Goal: Information Seeking & Learning: Learn about a topic

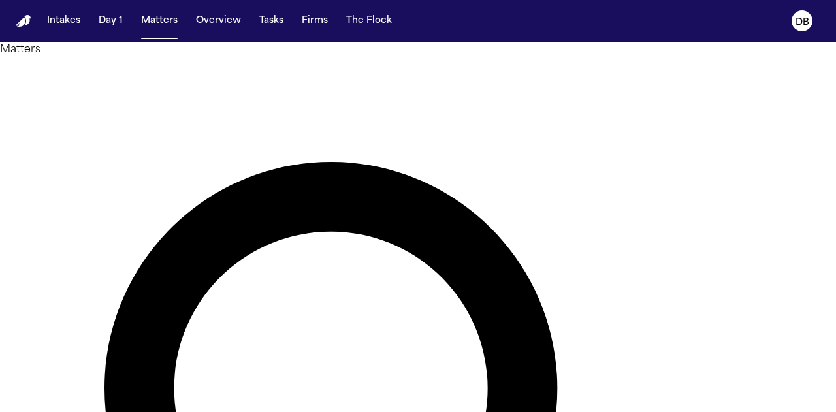
type input "*****"
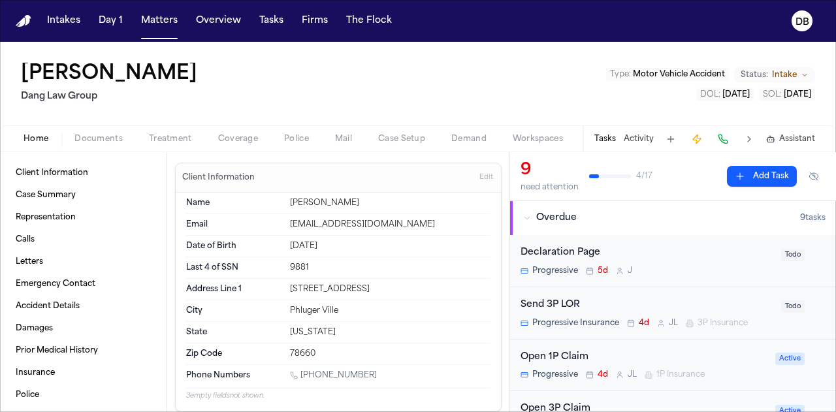
click at [128, 146] on span "button" at bounding box center [99, 146] width 64 height 1
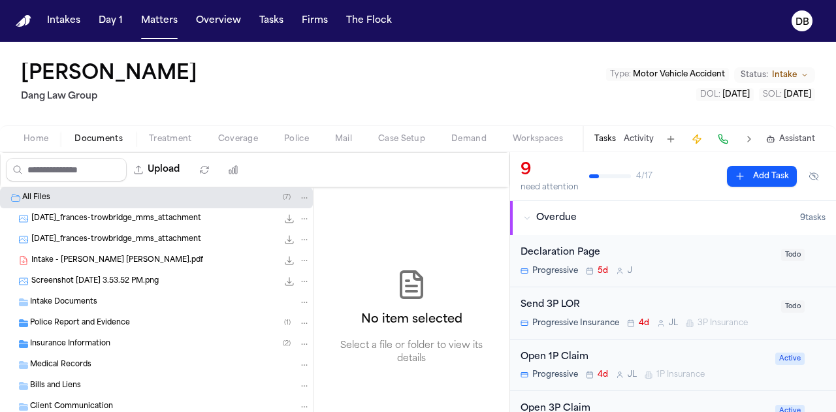
click at [125, 338] on div "Insurance Information ( 2 )" at bounding box center [170, 344] width 280 height 12
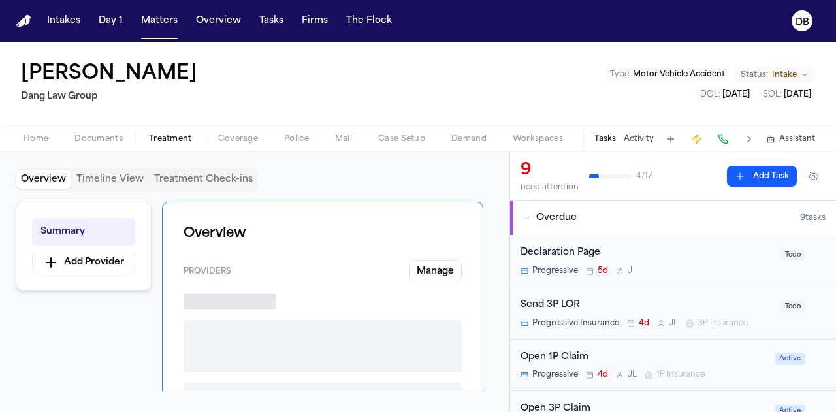
click at [176, 143] on span "Treatment" at bounding box center [170, 139] width 43 height 10
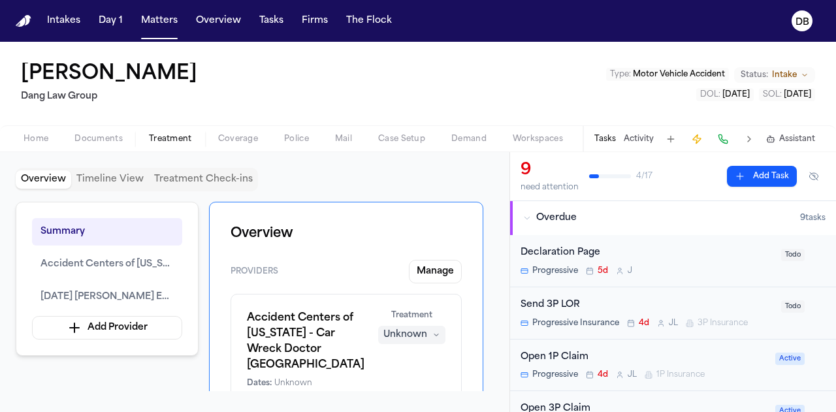
click at [226, 178] on button "Treatment Check-ins" at bounding box center [203, 179] width 109 height 18
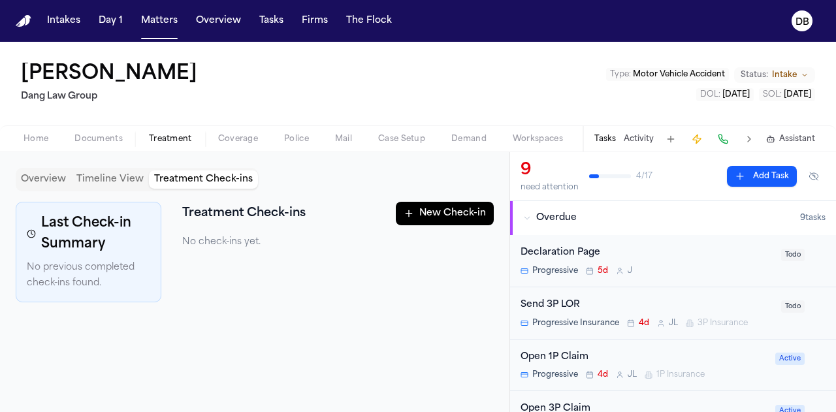
click at [129, 180] on button "Timeline View" at bounding box center [110, 179] width 78 height 18
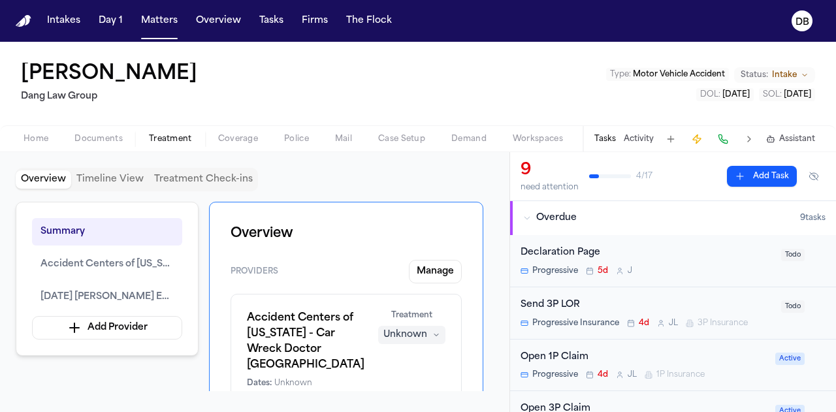
click at [52, 185] on button "Overview" at bounding box center [44, 179] width 56 height 18
click at [751, 141] on button at bounding box center [749, 139] width 18 height 18
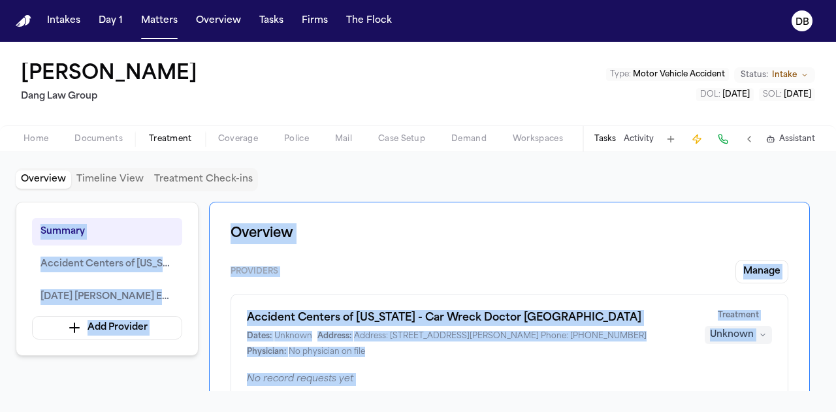
drag, startPoint x: 834, startPoint y: 187, endPoint x: 780, endPoint y: 443, distance: 261.0
click at [780, 411] on html "Intakes Day 1 Matters Overview Tasks Firms The Flock DB [PERSON_NAME] [PERSON_N…" at bounding box center [418, 206] width 836 height 412
click at [605, 342] on div "Dates: Unknown Address: Address: [STREET_ADDRESS][PERSON_NAME] Phone: [PHONE_NU…" at bounding box center [468, 344] width 442 height 26
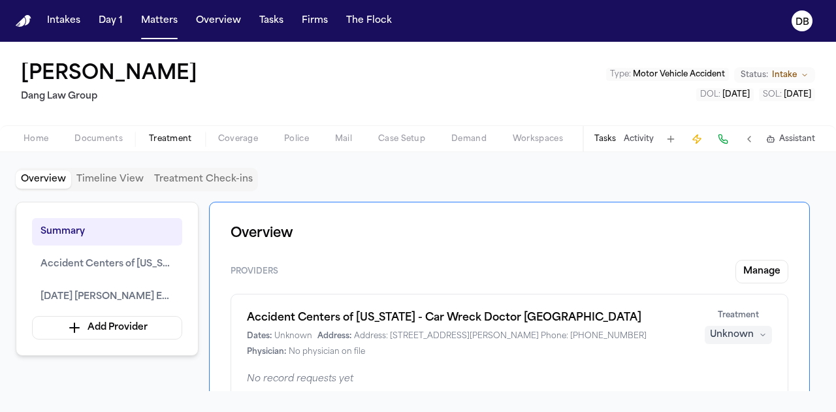
click at [338, 251] on div "Overview Providers Manage Accident Centers of [US_STATE] - Car Wreck Doctor [GE…" at bounding box center [509, 371] width 601 height 338
click at [757, 134] on button at bounding box center [749, 139] width 18 height 18
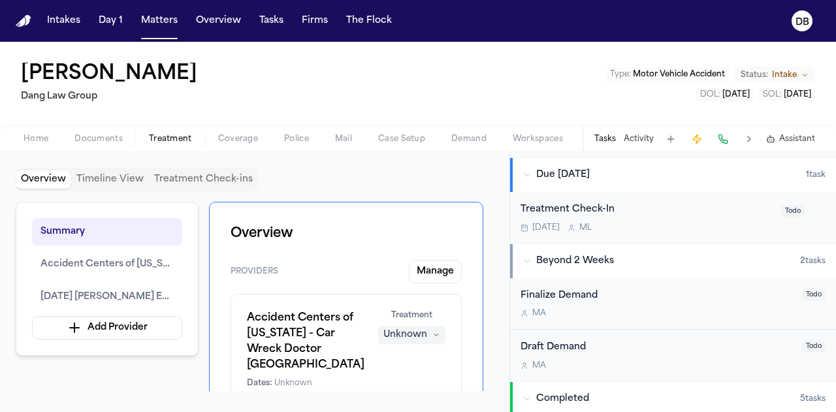
scroll to position [551, 0]
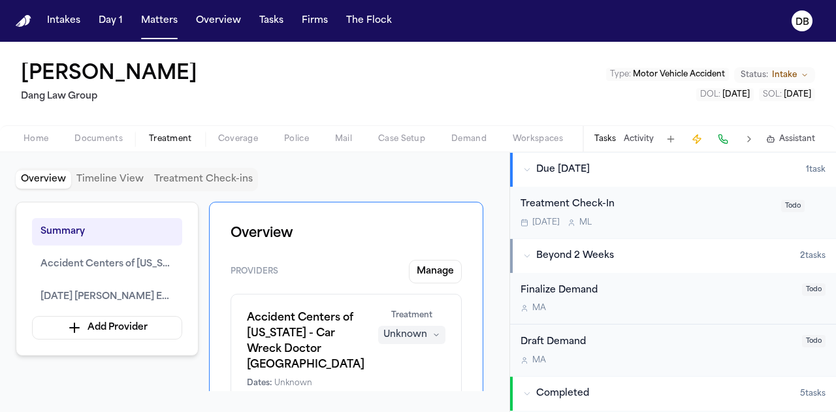
click at [706, 228] on div "Treatment Check-In [DATE] M L Todo" at bounding box center [673, 213] width 326 height 52
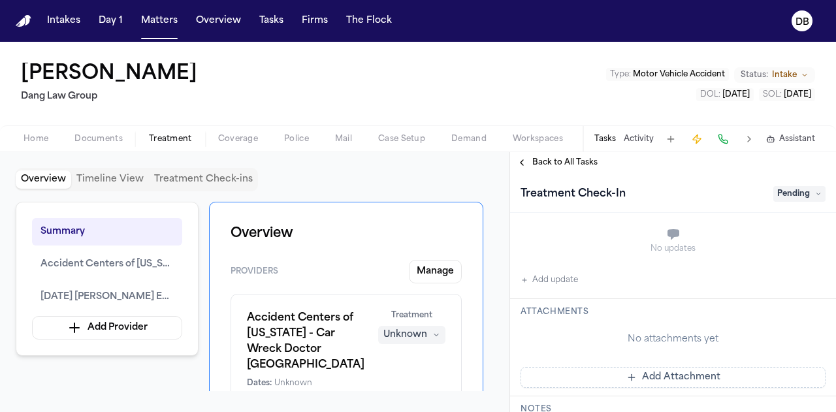
scroll to position [232, 0]
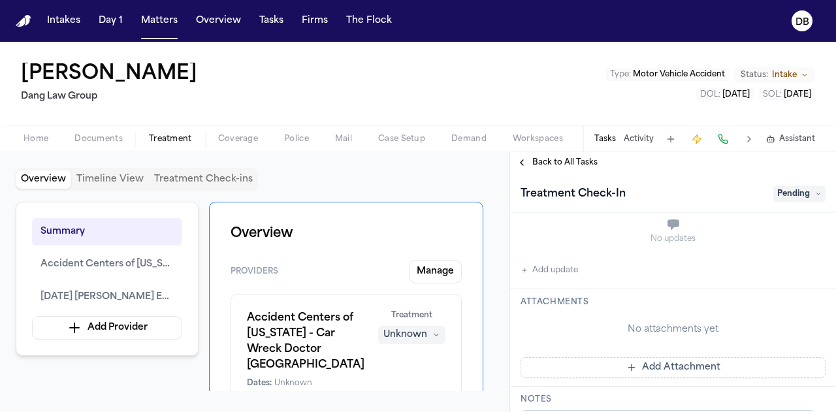
click at [579, 154] on div "Back to All Tasks" at bounding box center [673, 162] width 326 height 21
click at [577, 162] on span "Back to All Tasks" at bounding box center [564, 162] width 65 height 10
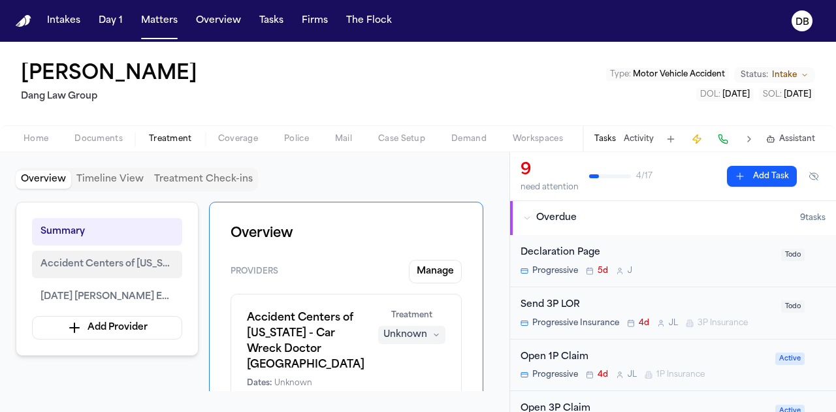
click at [120, 268] on span "Accident Centers of [US_STATE] - Car Wreck Doctor [GEOGRAPHIC_DATA]" at bounding box center [106, 265] width 133 height 16
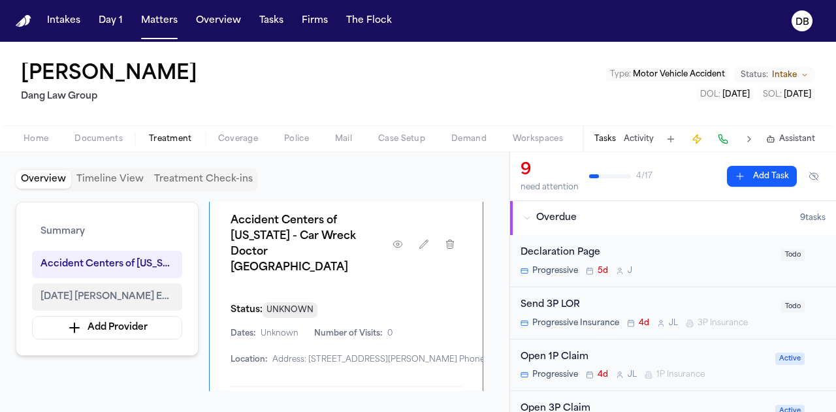
click at [138, 296] on span "[DATE] [PERSON_NAME] Emergency" at bounding box center [106, 297] width 133 height 16
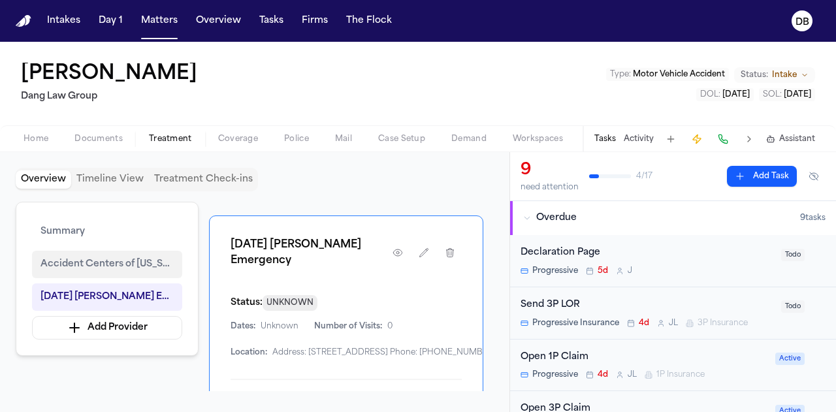
click at [127, 261] on span "Accident Centers of [US_STATE] - Car Wreck Doctor [GEOGRAPHIC_DATA]" at bounding box center [106, 265] width 133 height 16
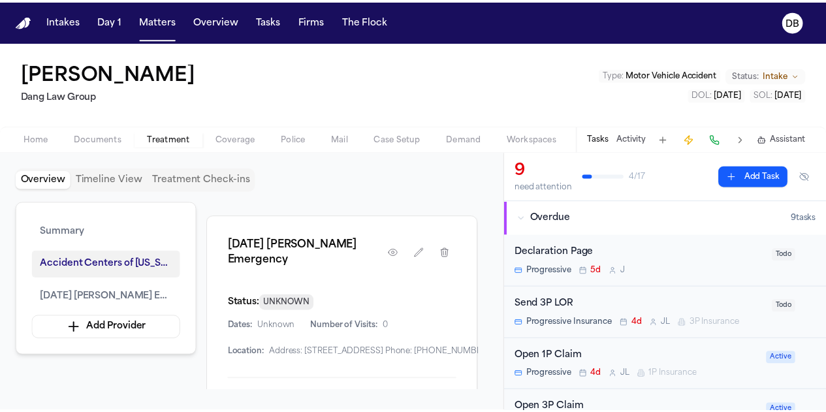
scroll to position [490, 0]
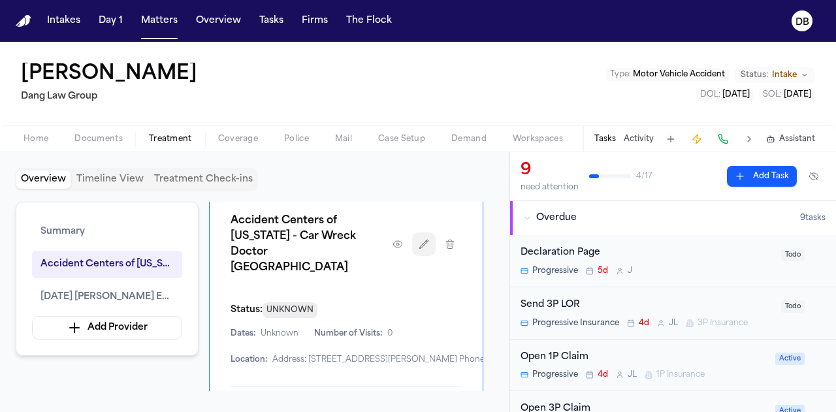
click at [422, 232] on button "button" at bounding box center [424, 244] width 24 height 24
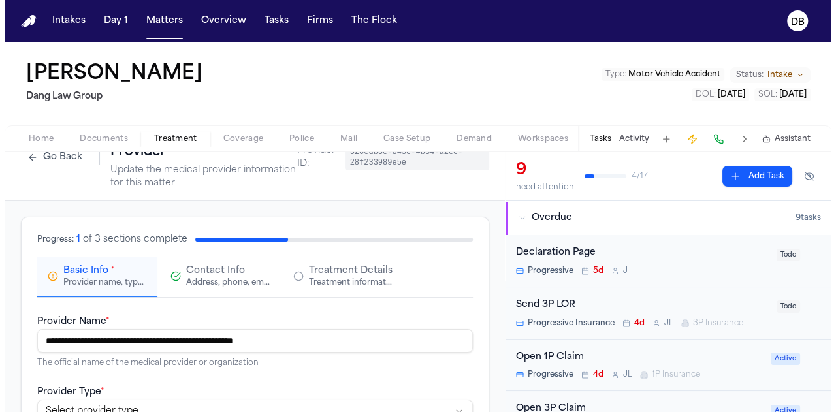
scroll to position [28, 0]
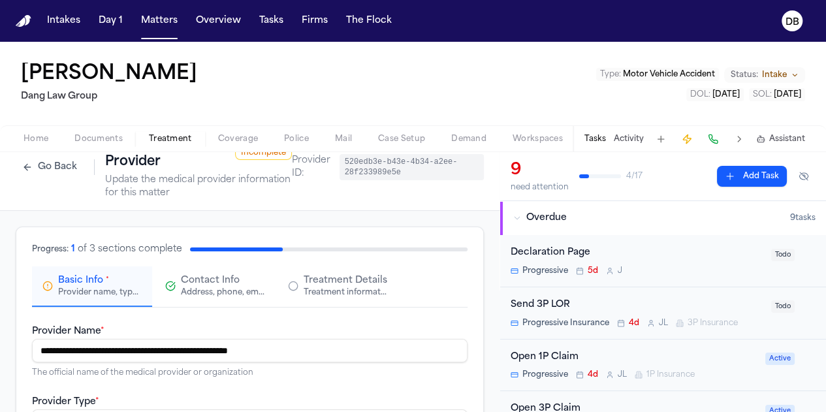
click at [338, 282] on span "Treatment Details" at bounding box center [346, 280] width 84 height 13
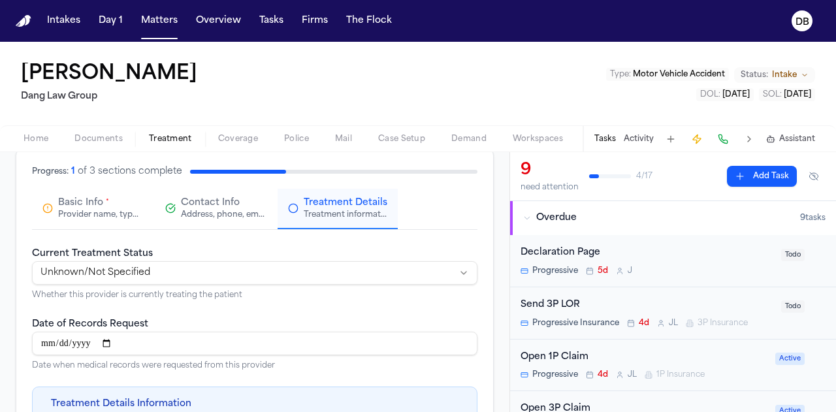
scroll to position [62, 0]
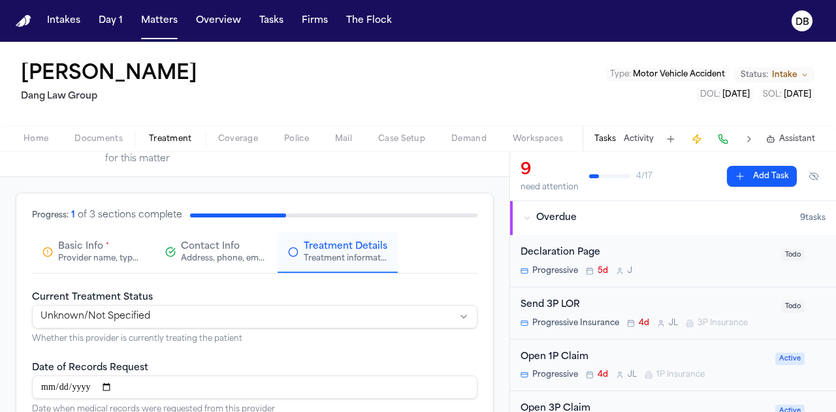
click at [214, 257] on div "Address, phone, email, and other contact details" at bounding box center [223, 258] width 84 height 10
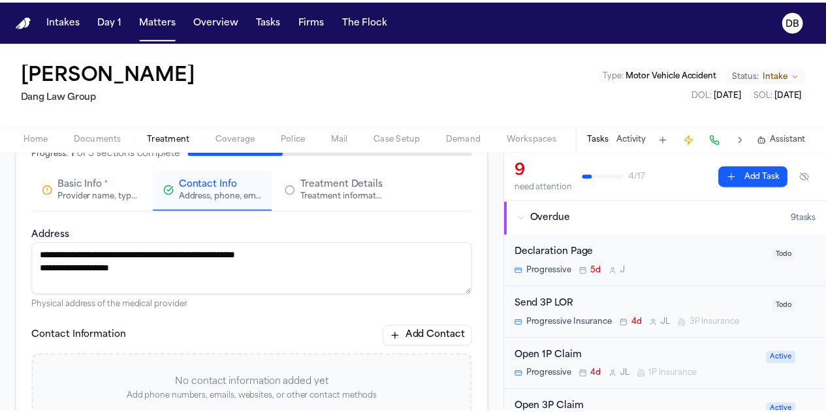
scroll to position [49, 0]
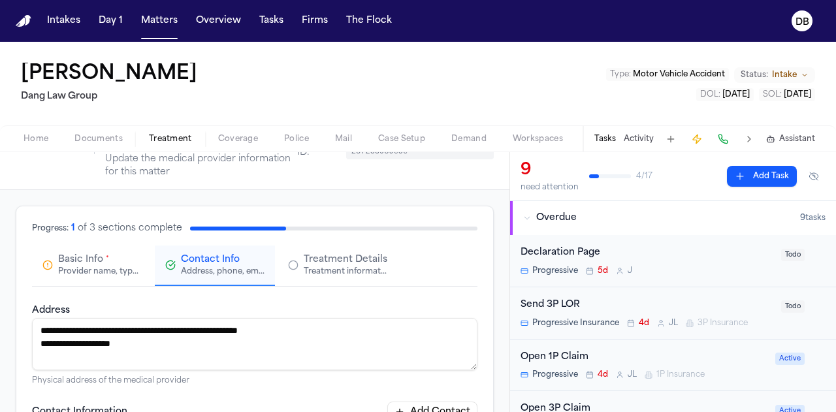
click at [68, 267] on div "Provider name, type, and general information" at bounding box center [100, 271] width 84 height 10
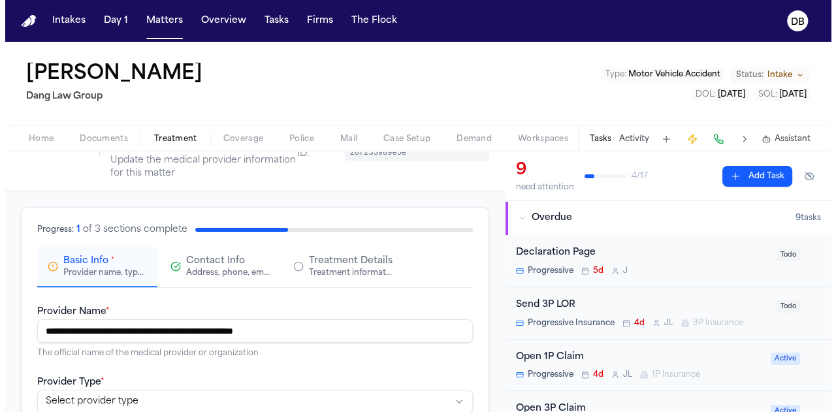
scroll to position [31, 0]
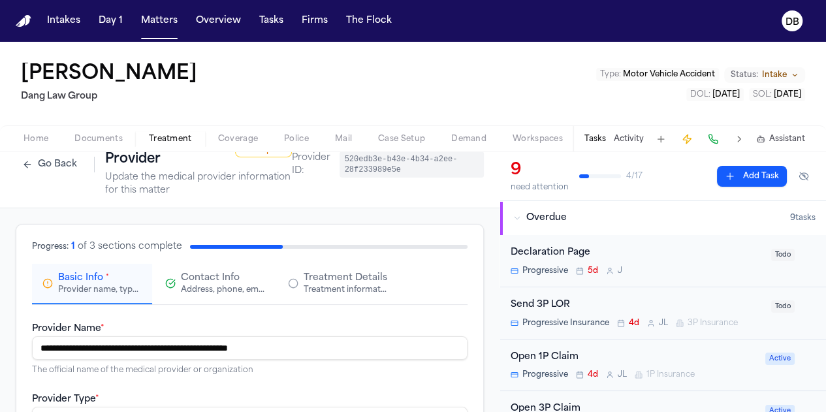
click at [189, 143] on span "Treatment" at bounding box center [170, 139] width 43 height 10
click at [188, 144] on button "Treatment" at bounding box center [170, 139] width 69 height 16
click at [161, 138] on span "Treatment" at bounding box center [170, 139] width 43 height 10
click at [72, 164] on button "Go Back" at bounding box center [50, 164] width 68 height 21
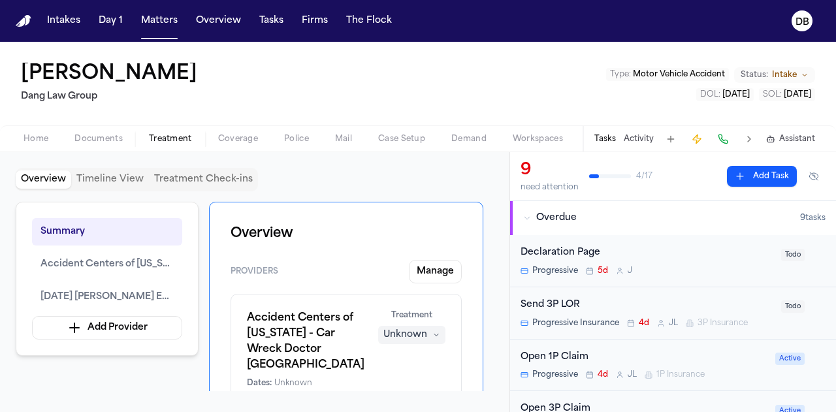
click at [112, 136] on span "Documents" at bounding box center [98, 139] width 48 height 10
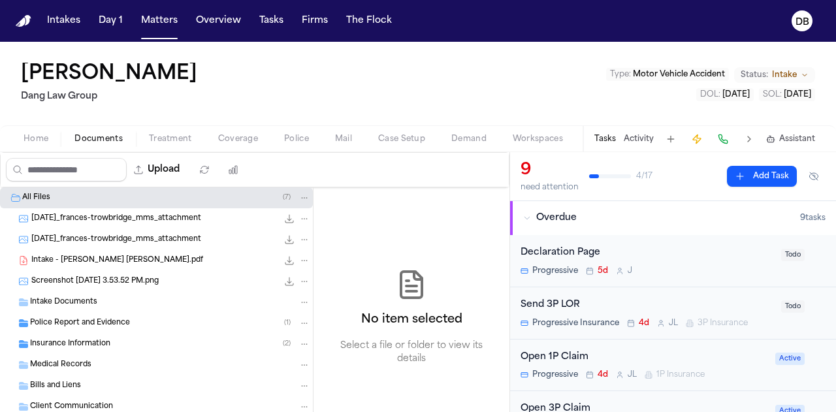
click at [198, 255] on div "Intake - [PERSON_NAME] [PERSON_NAME].pdf 247.8 KB • PDF" at bounding box center [170, 260] width 279 height 13
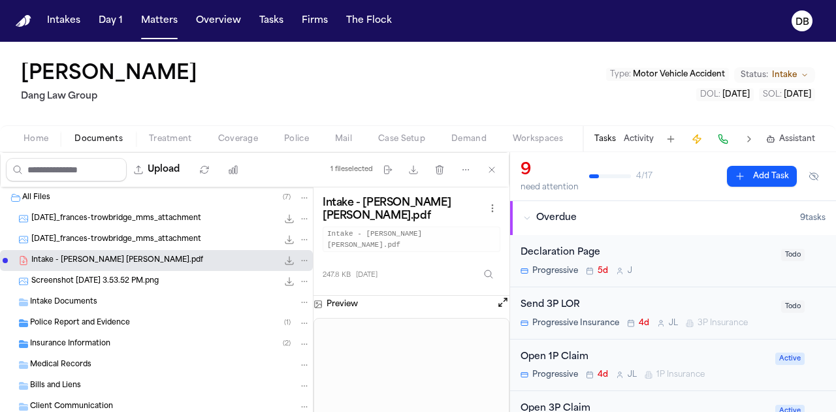
click at [751, 142] on button at bounding box center [749, 139] width 18 height 18
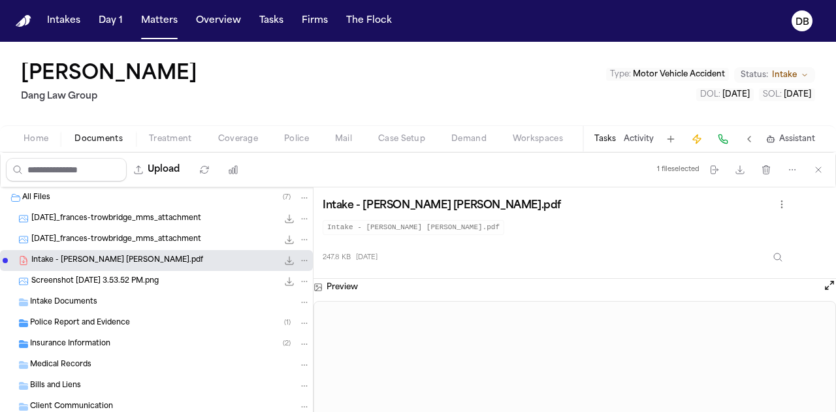
click at [829, 283] on button "Open preview" at bounding box center [829, 285] width 13 height 13
